Goal: Task Accomplishment & Management: Complete application form

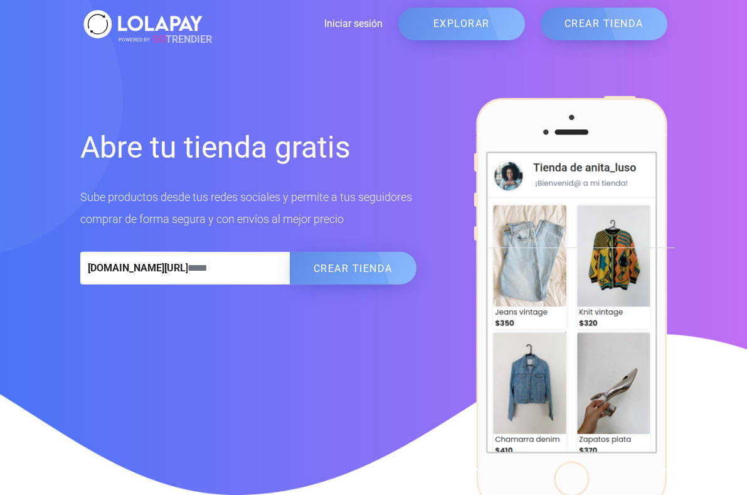
click at [668, 13] on link "CREAR TIENDA" at bounding box center [604, 24] width 127 height 33
